Goal: Task Accomplishment & Management: Use online tool/utility

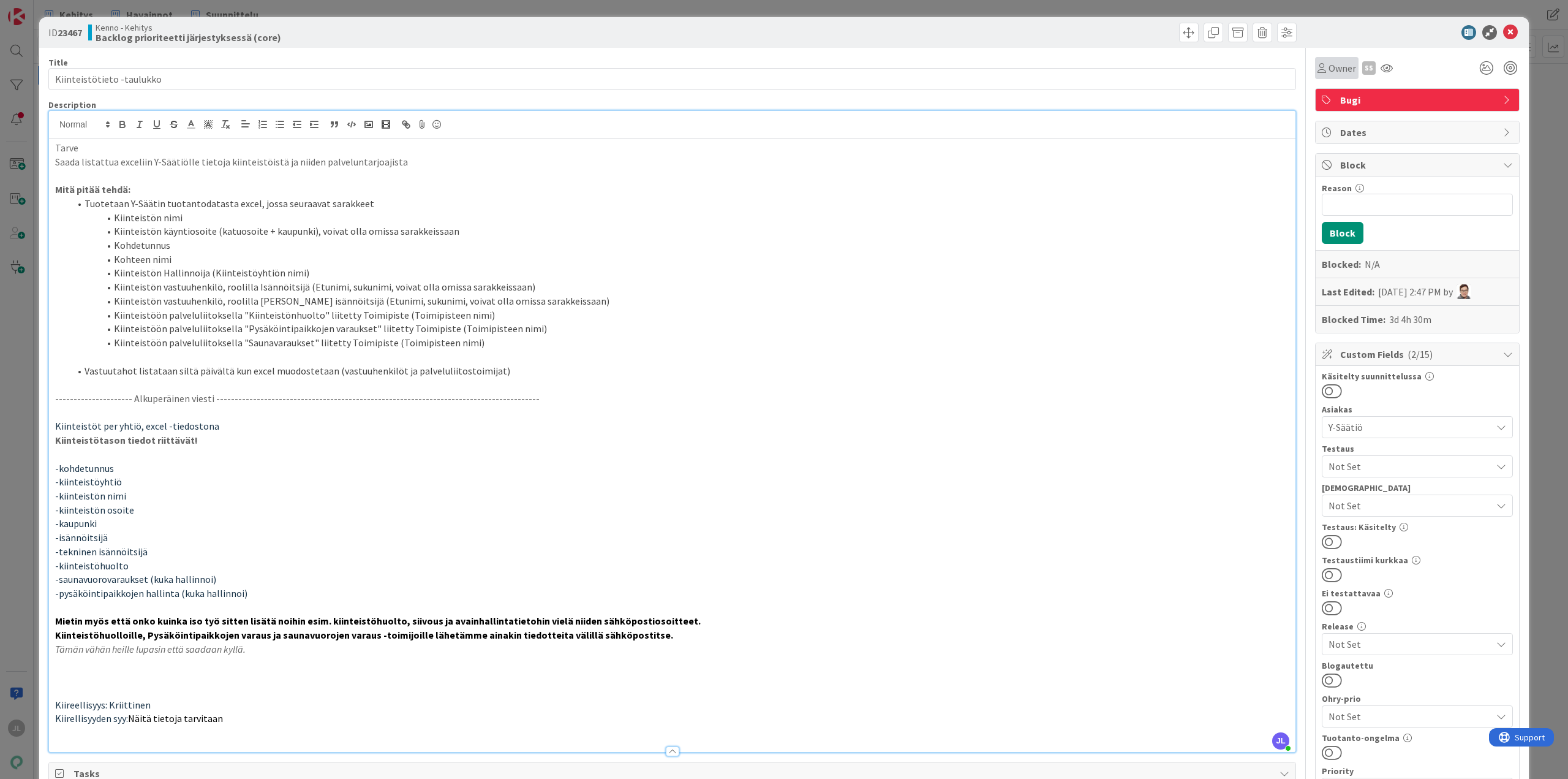
click at [1334, 63] on span "Owner" at bounding box center [1342, 68] width 28 height 15
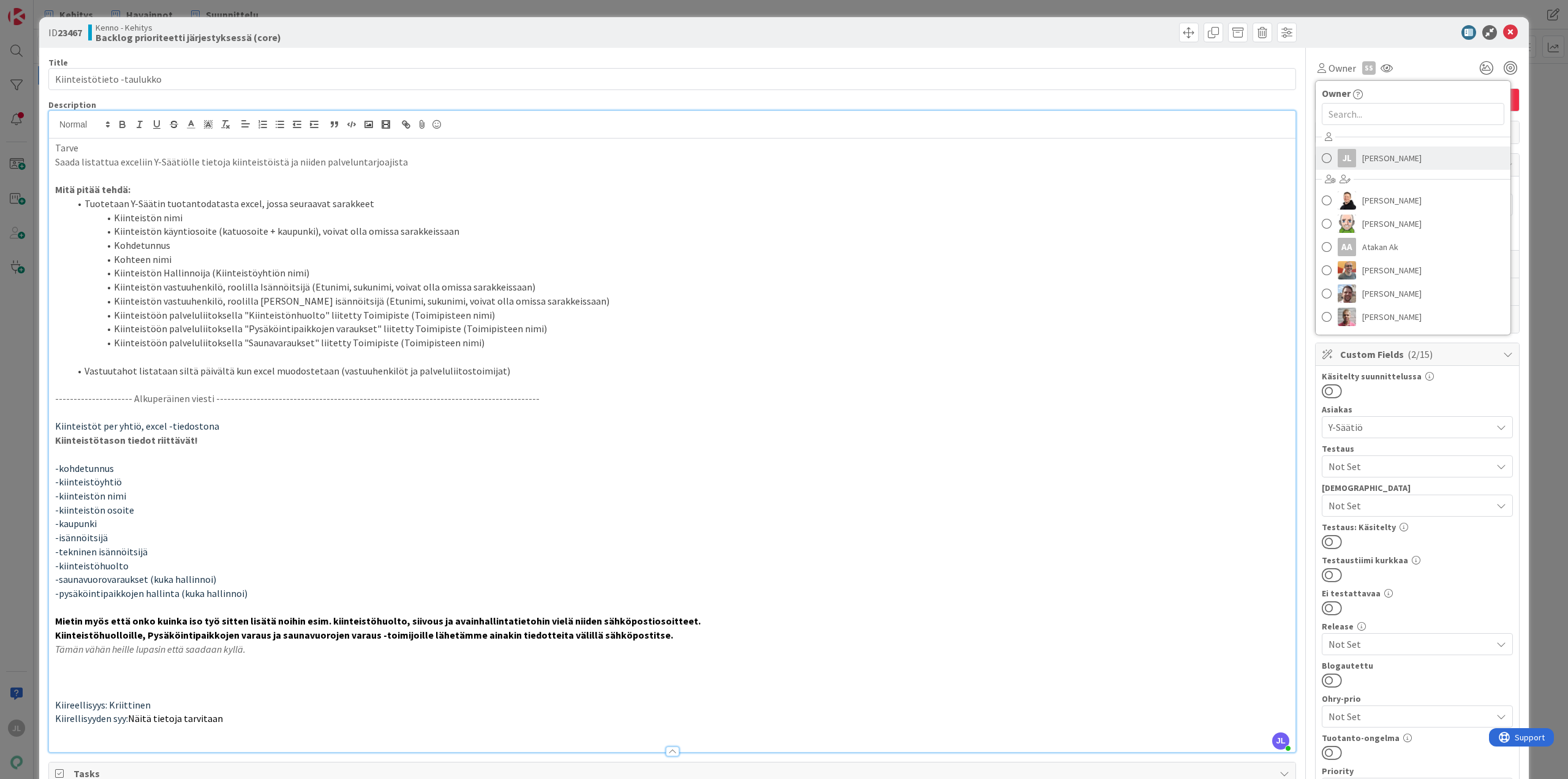
click at [1366, 152] on span "[PERSON_NAME]" at bounding box center [1391, 158] width 59 height 19
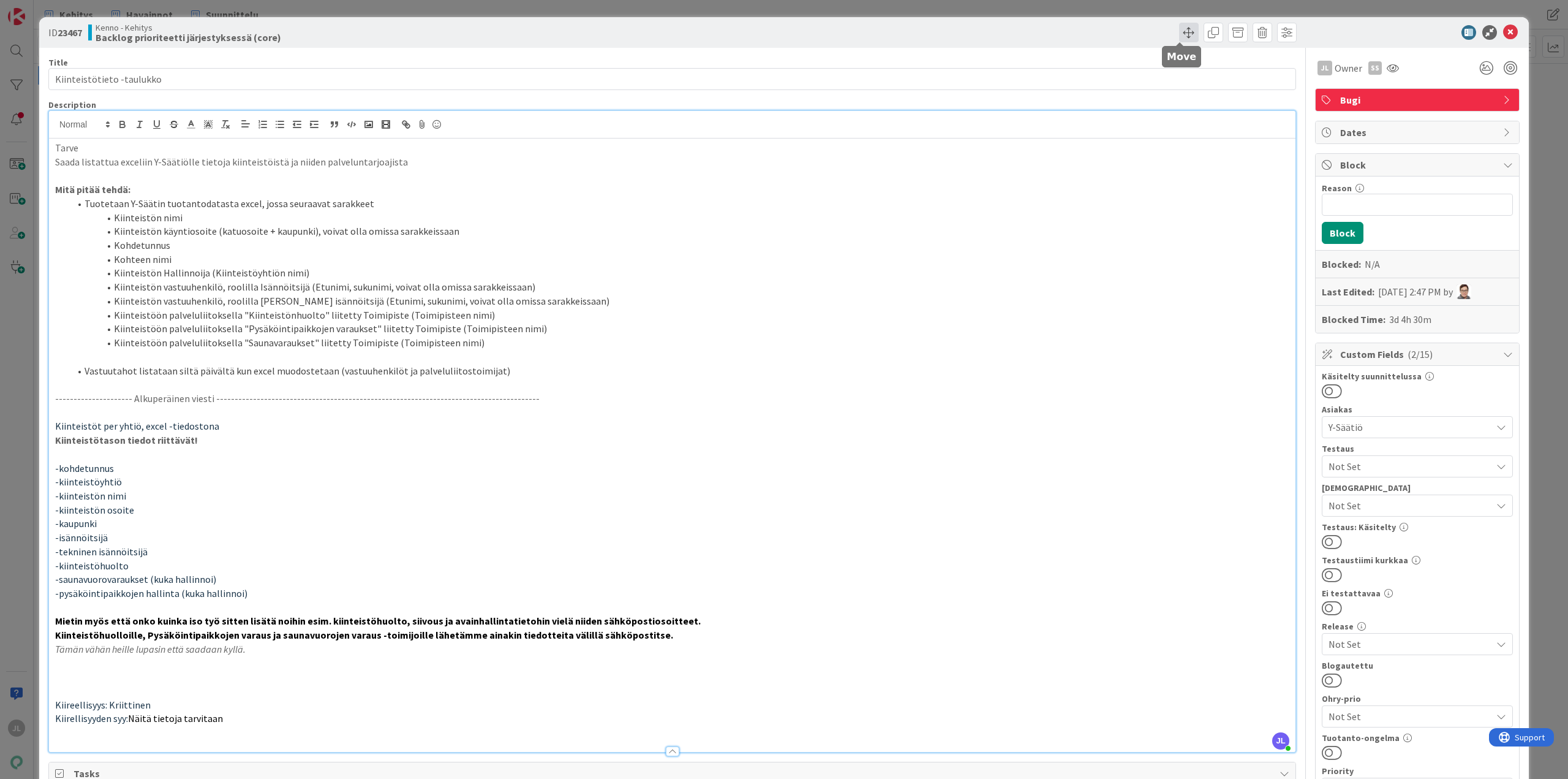
click at [1179, 28] on span at bounding box center [1189, 32] width 19 height 19
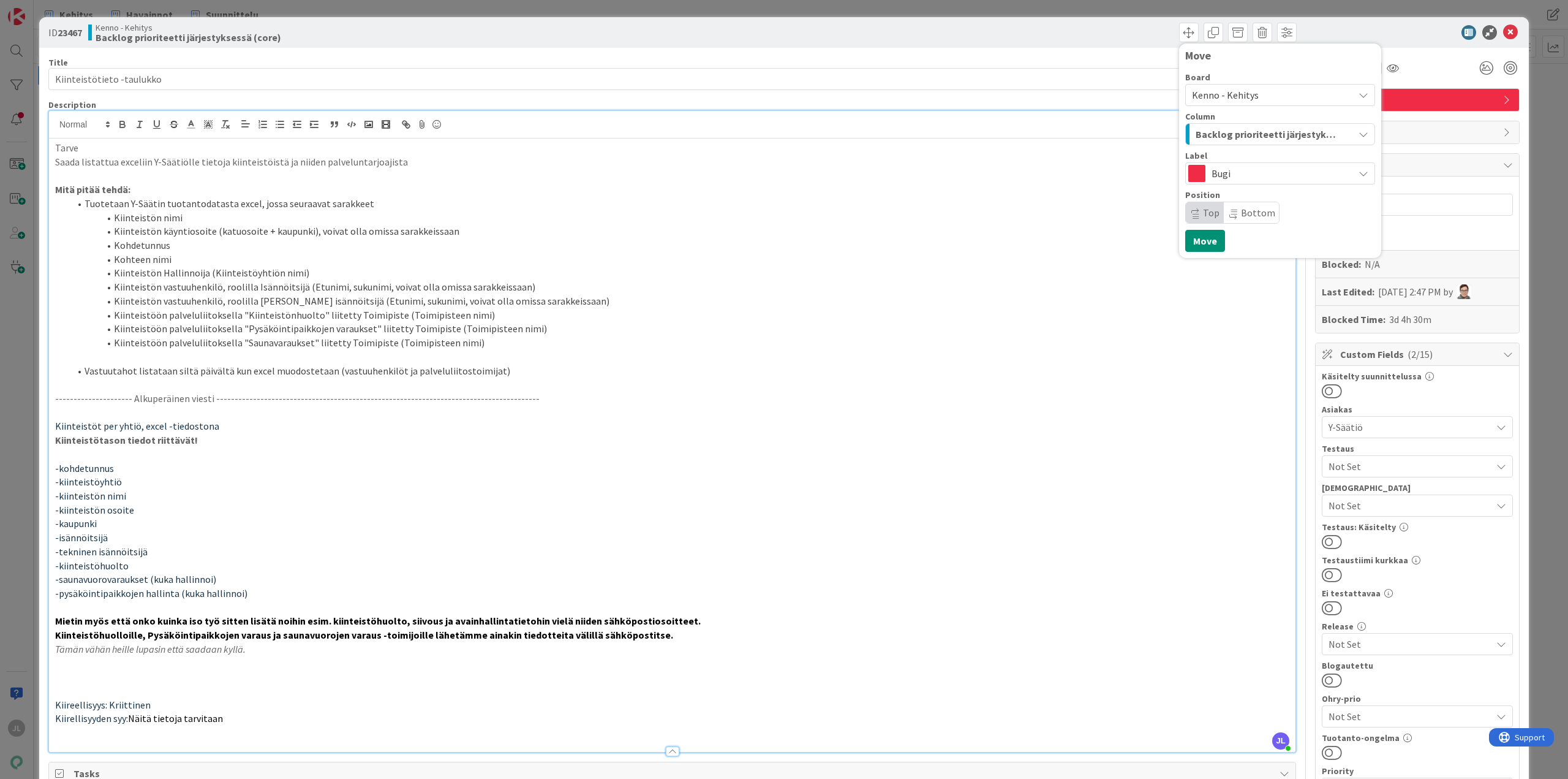
click at [1249, 137] on span "Backlog prioriteetti järjestyksessä (core)" at bounding box center [1266, 134] width 141 height 16
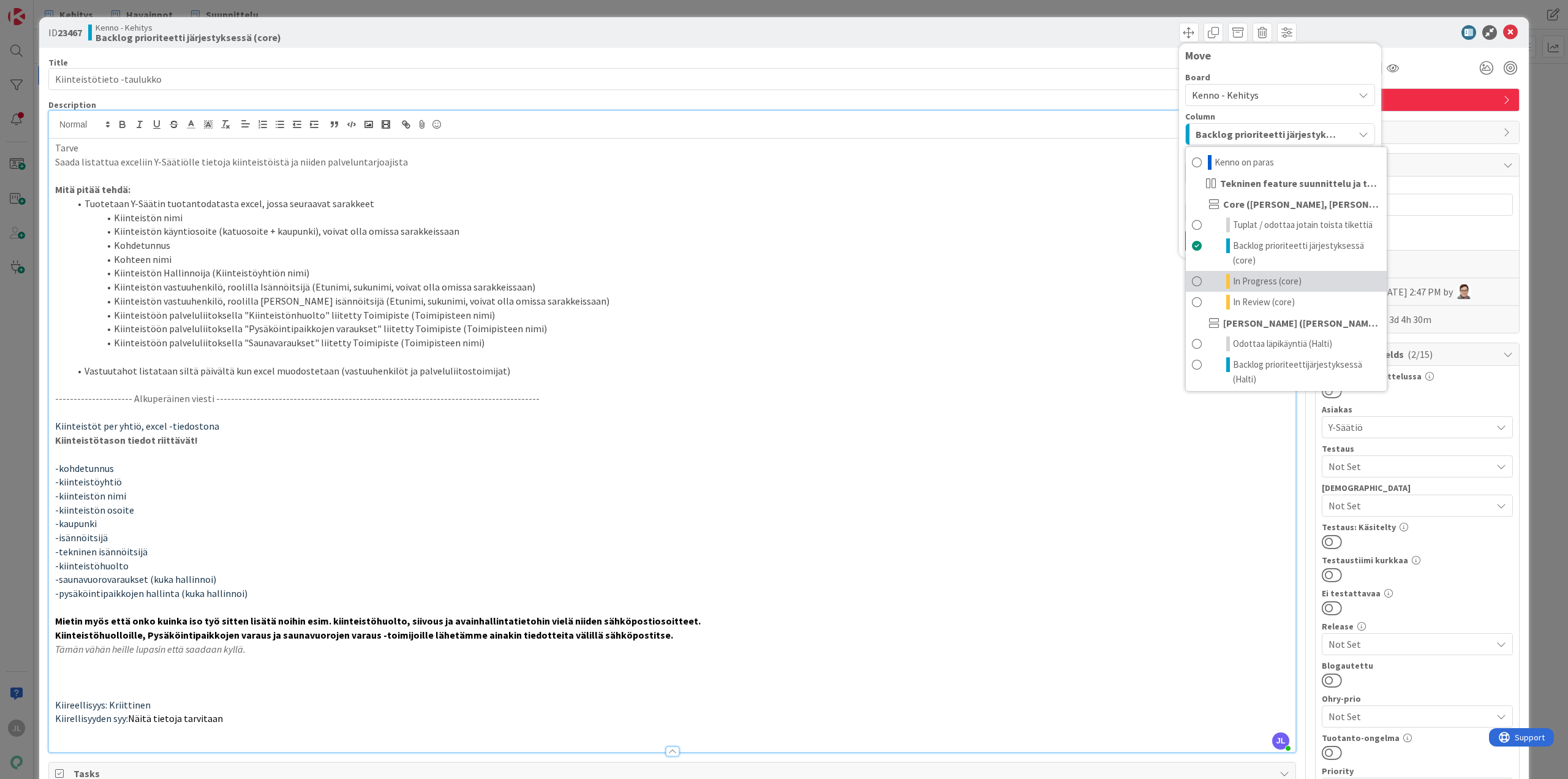
click at [1233, 281] on span "In Progress (core)" at bounding box center [1267, 281] width 69 height 15
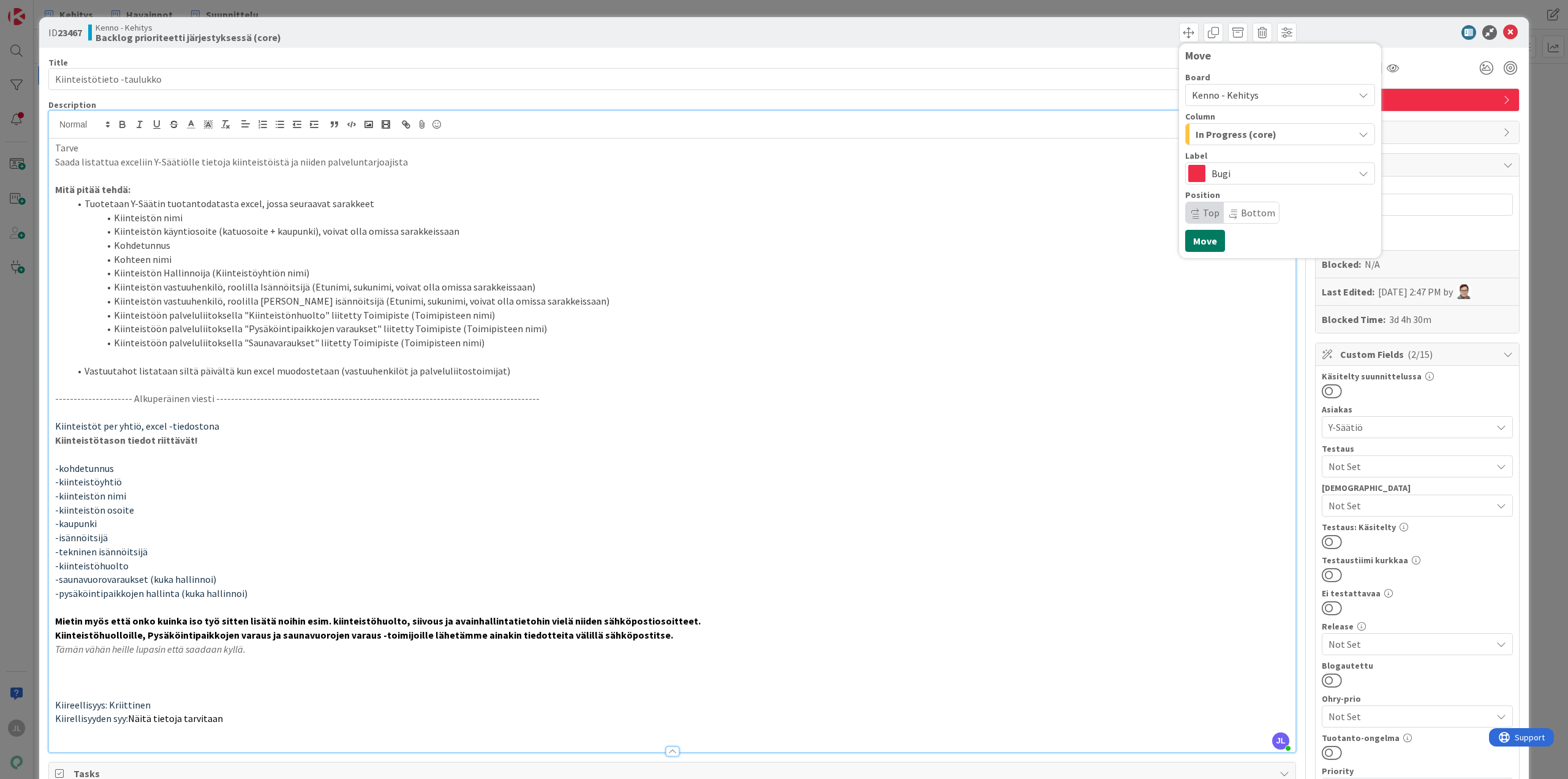
click at [1198, 236] on button "Move" at bounding box center [1204, 240] width 40 height 22
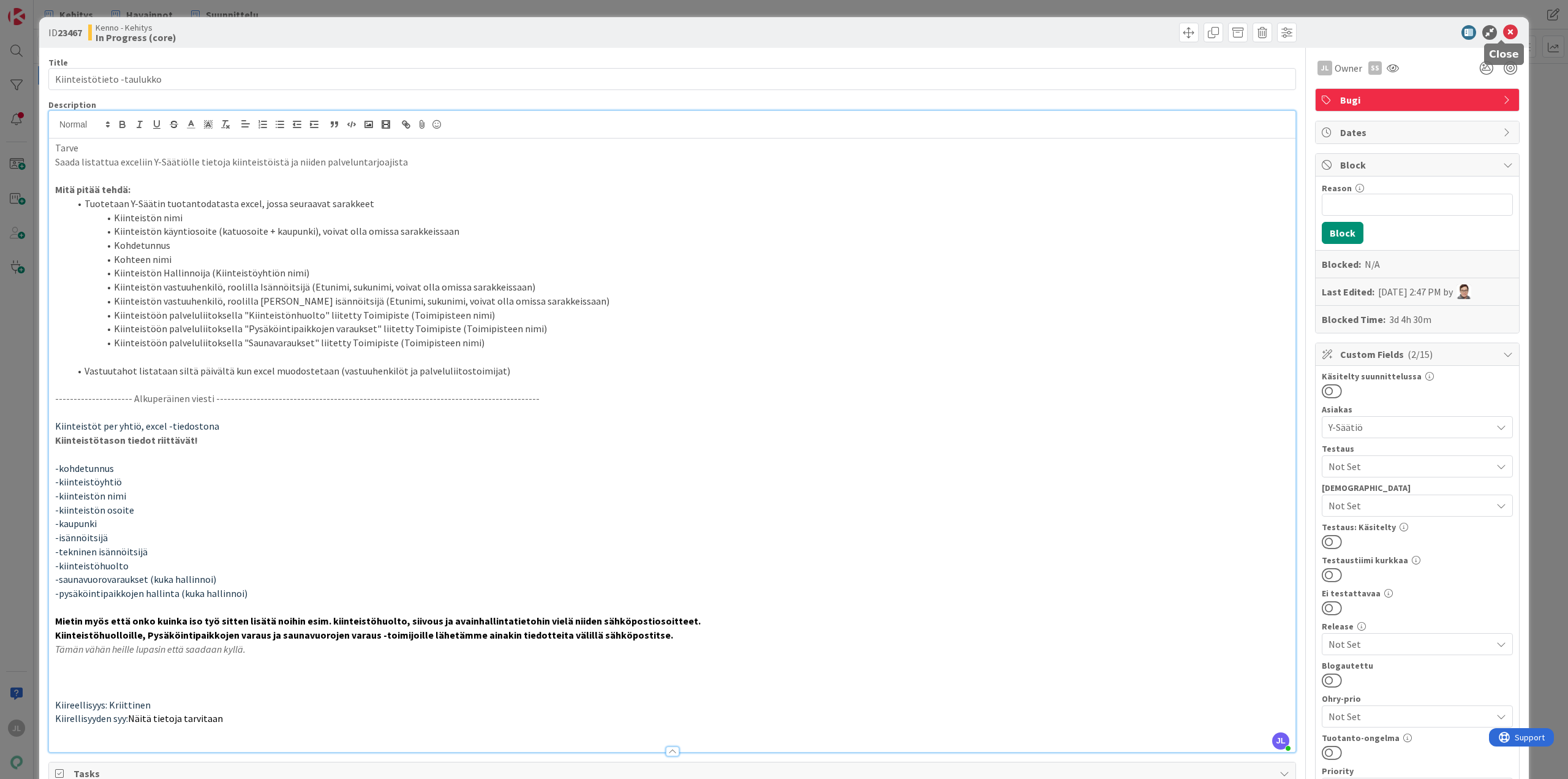
click at [1504, 30] on icon at bounding box center [1510, 33] width 15 height 15
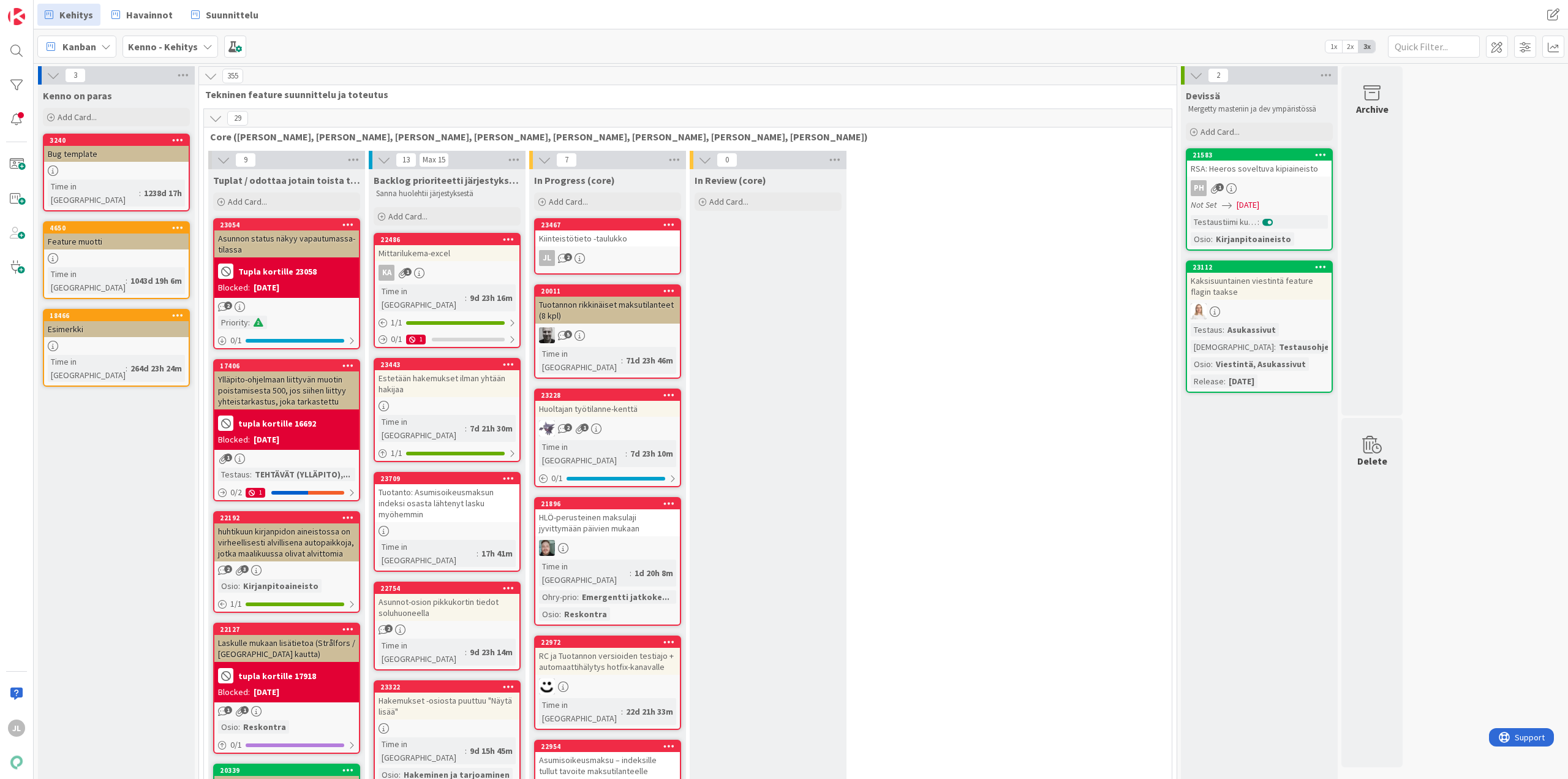
click at [631, 239] on div "Kiinteistötieto -taulukko" at bounding box center [607, 238] width 144 height 16
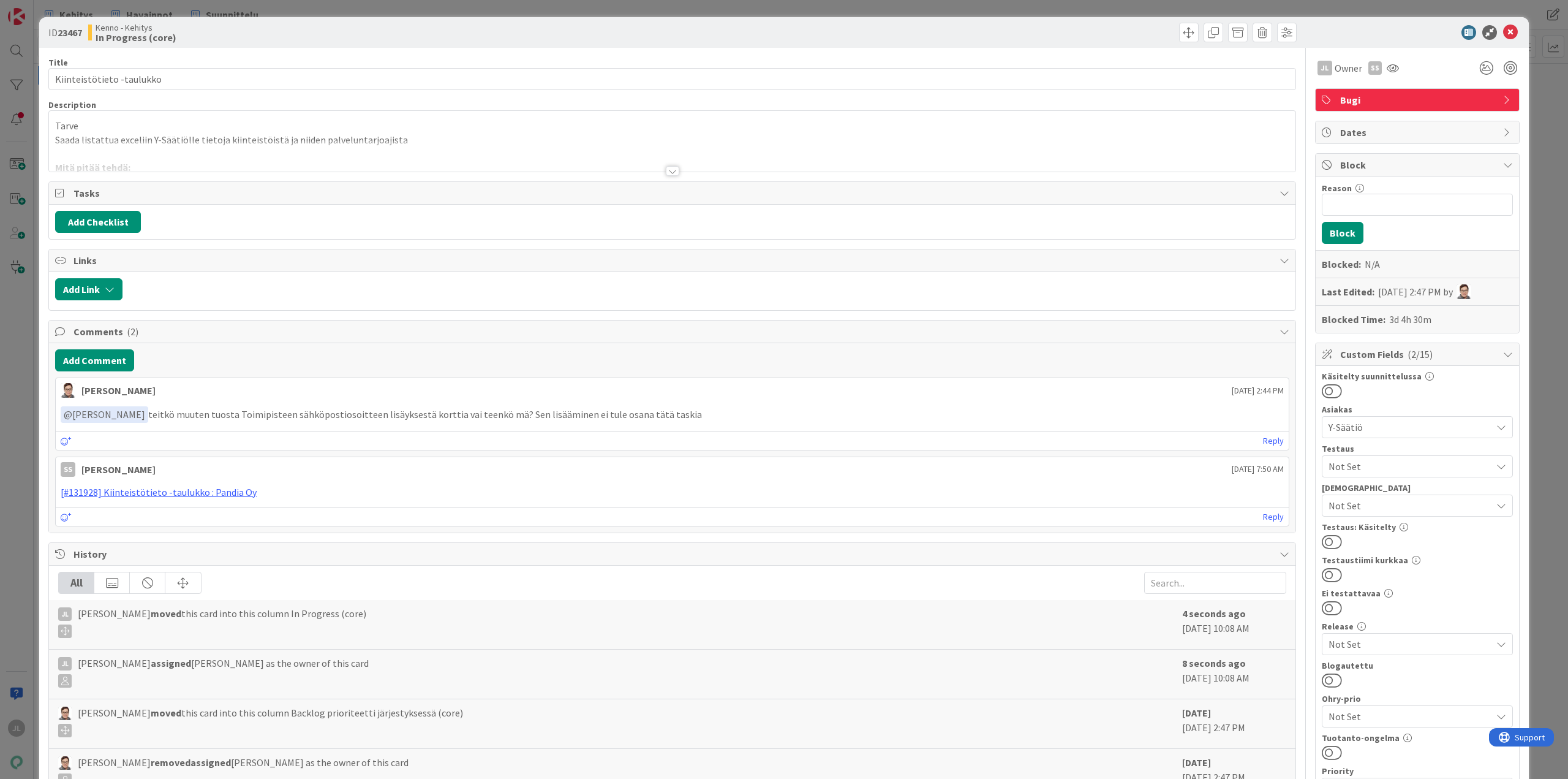
click at [275, 137] on p "Saada listattua exceliin Y-Säätiölle tietoja kiinteistöistä ja niiden palvelunt…" at bounding box center [673, 140] width 1234 height 14
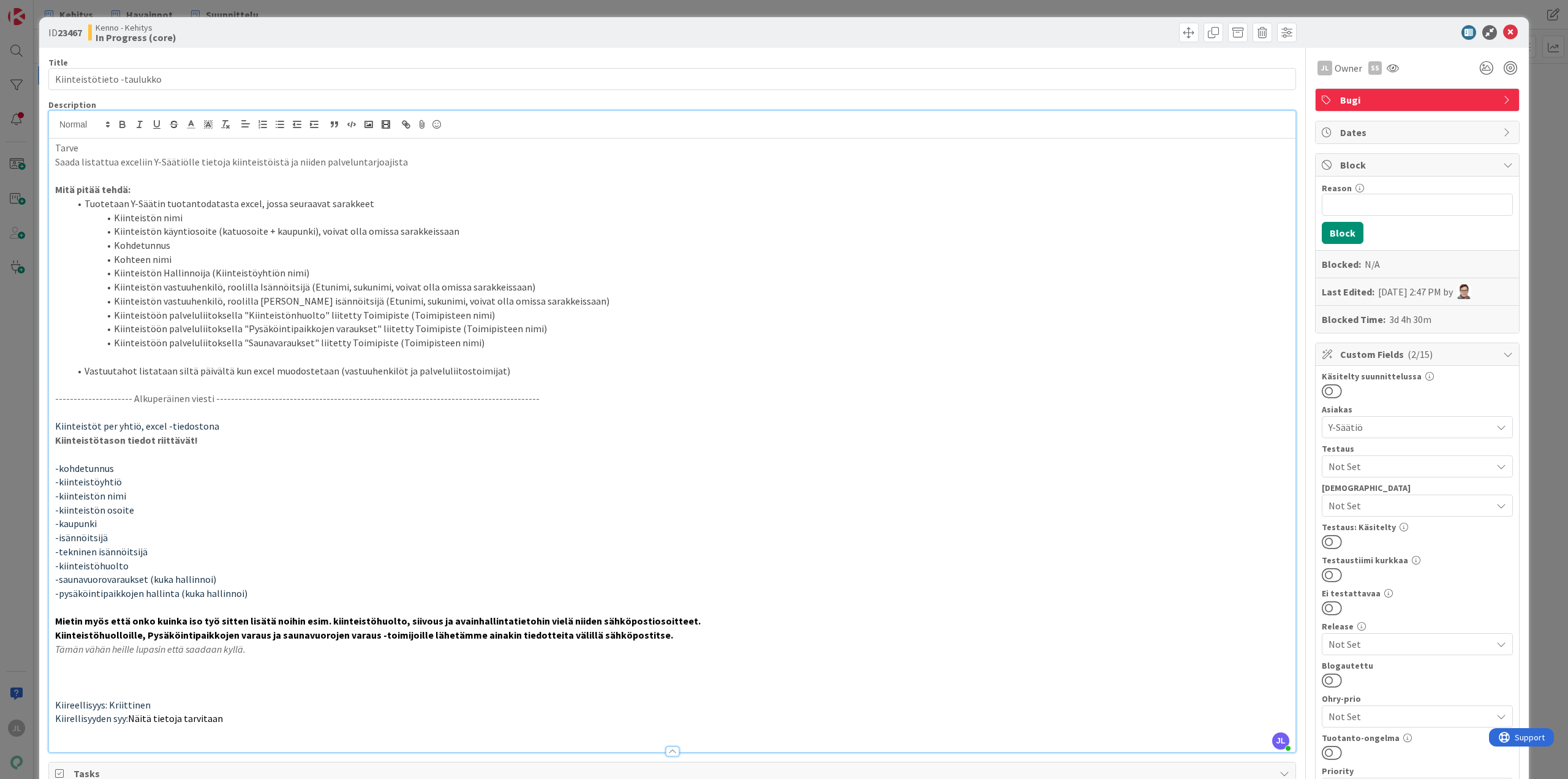
click at [8, 331] on div "ID 23467 Kenno - Kehitys In Progress (core) Title 25 / 128 Kiinteistötieto -tau…" at bounding box center [784, 389] width 1568 height 779
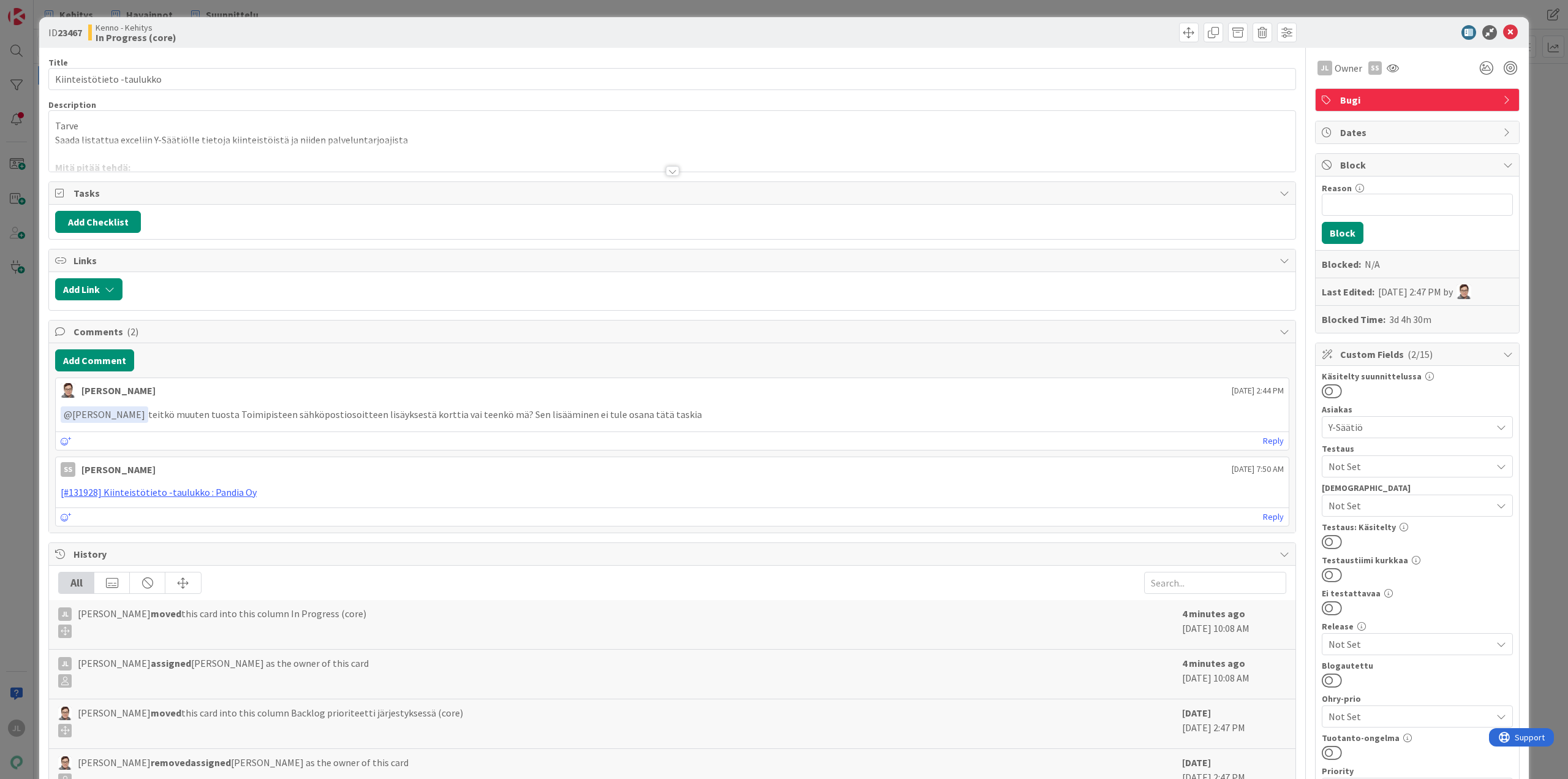
drag, startPoint x: 646, startPoint y: 227, endPoint x: 301, endPoint y: 132, distance: 357.8
click at [301, 132] on div "Tarve Saada listattua exceliin Y-Säätiölle tietoja kiinteistöistä ja niiden pal…" at bounding box center [673, 141] width 1246 height 61
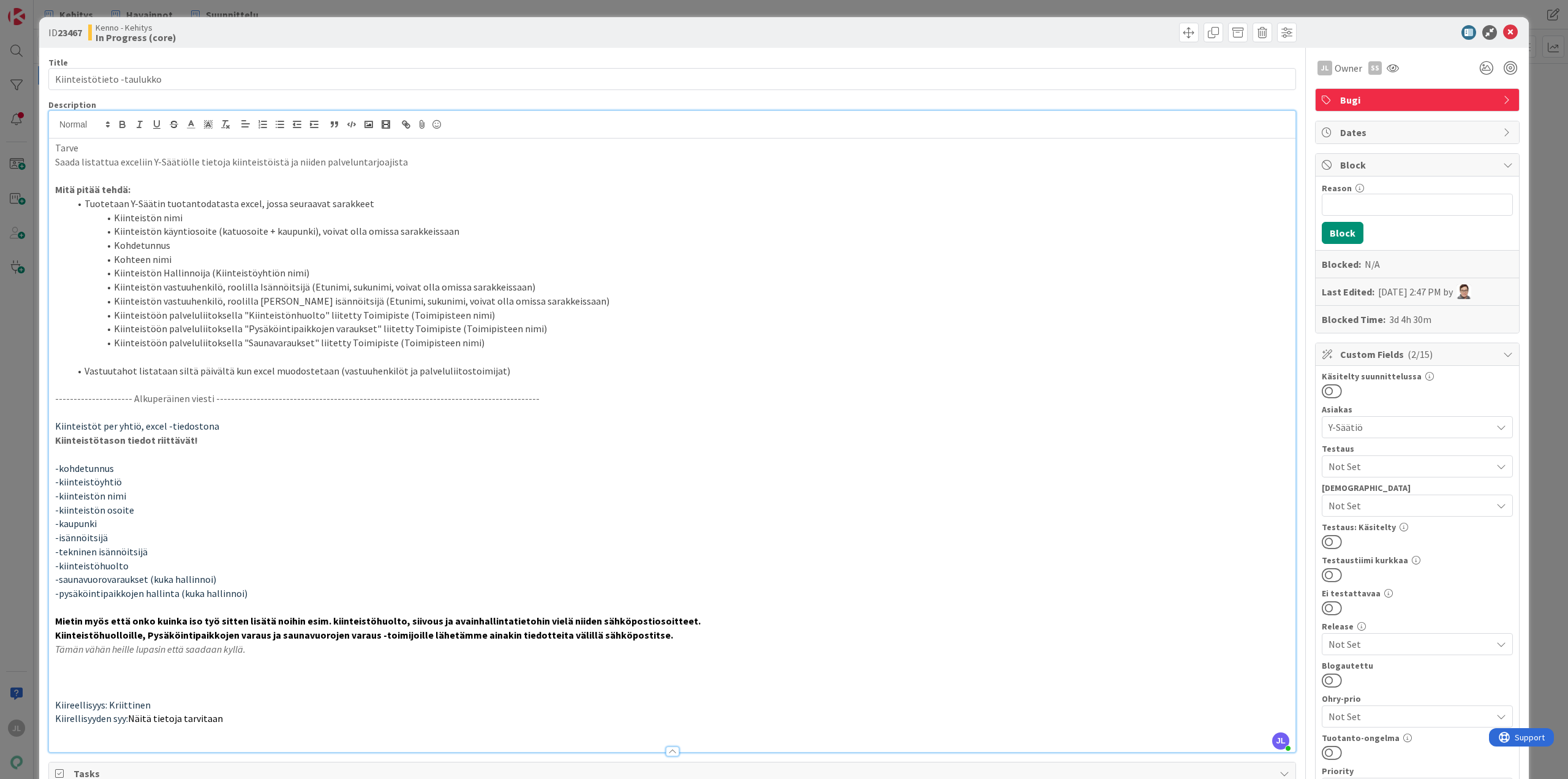
click at [188, 165] on p "Saada listattua exceliin Y-Säätiölle tietoja kiinteistöistä ja niiden palvelunt…" at bounding box center [673, 162] width 1234 height 14
copy p "Saada listattua exceliin Y-Säätiölle tietoja kiinteistöistä ja niiden palvelunt…"
click at [222, 166] on p "Saada listattua exceliin Y-Säätiölle tietoja kiinteistöistä ja niiden palvelunt…" at bounding box center [673, 162] width 1234 height 14
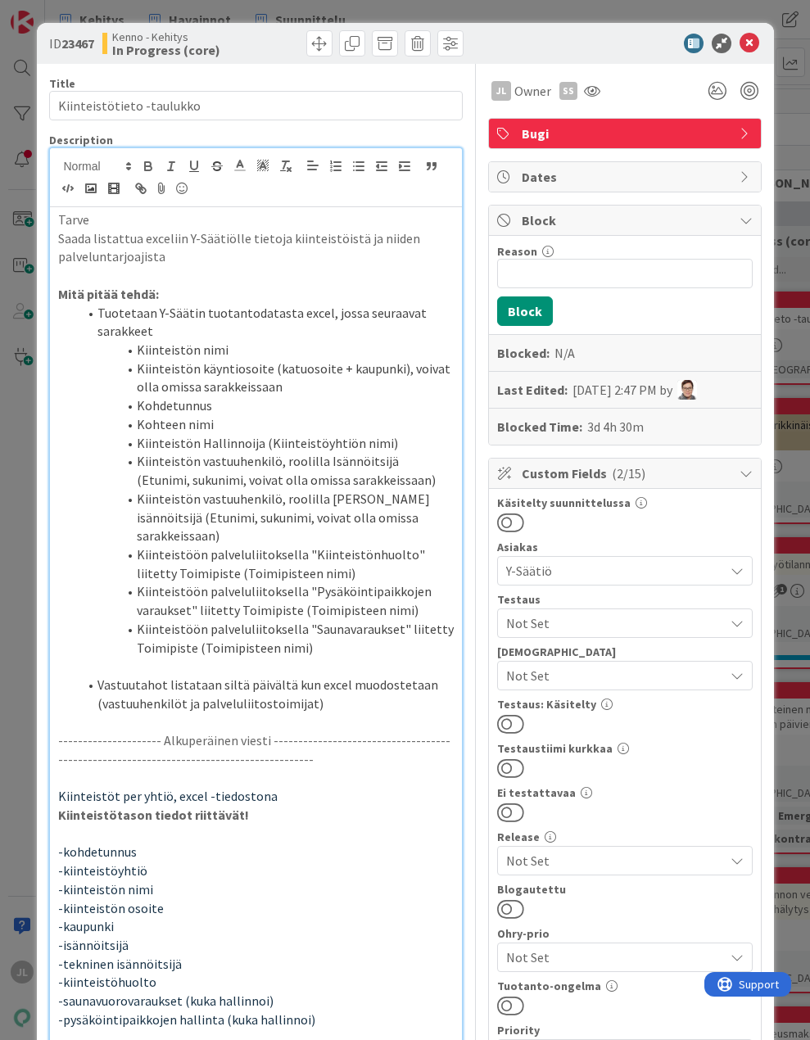
click at [237, 373] on li "Kiinteistön käyntiosoite (katuosoite + kaupunki), voivat olla omissa sarakkeiss…" at bounding box center [266, 377] width 376 height 37
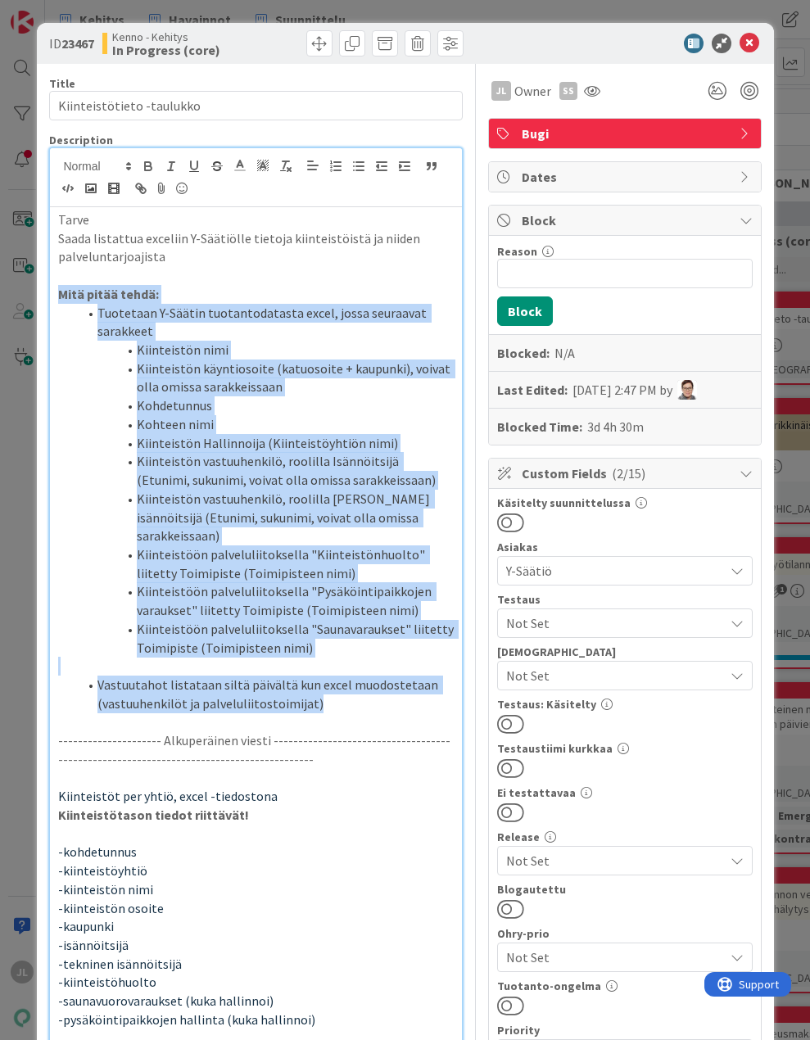
drag, startPoint x: 314, startPoint y: 676, endPoint x: 0, endPoint y: 294, distance: 494.4
click at [0, 294] on div "ID 23467 Kenno - Kehitys In Progress (core) Title 25 / 128 Kiinteistötieto -tau…" at bounding box center [405, 520] width 810 height 1040
copy div "Mitä pitää tehdä: Tuotetaan Y-Säätin tuotantodatasta excel, jossa seuraavat sar…"
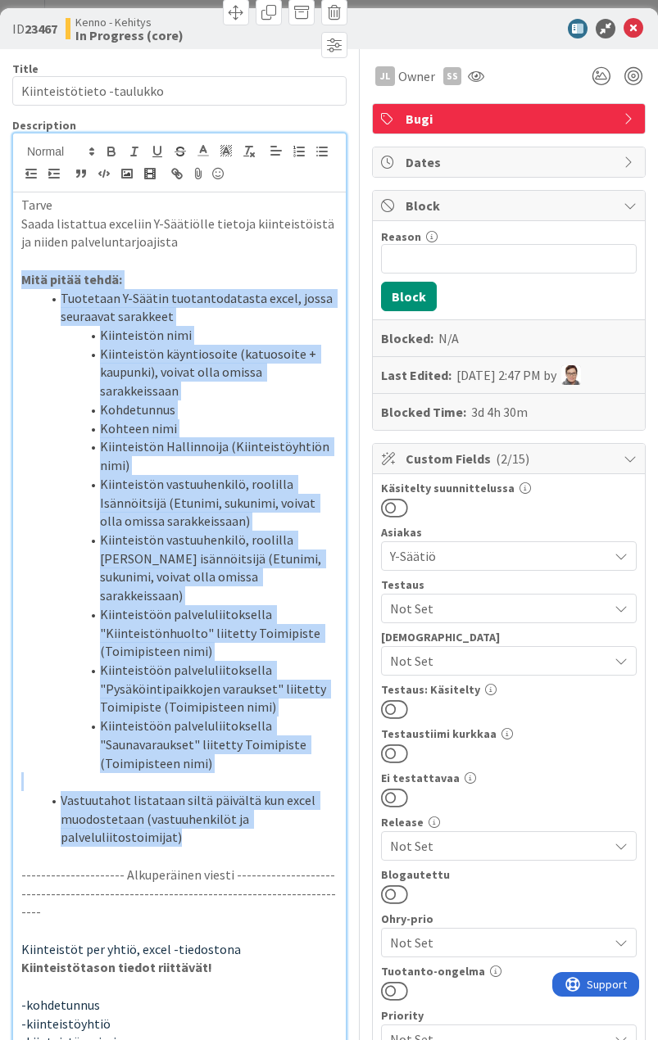
click at [163, 466] on li "Kiinteistön Hallinnoija (Kiinteistöyhtiön nimi)" at bounding box center [189, 455] width 296 height 37
